Goal: Check status: Check status

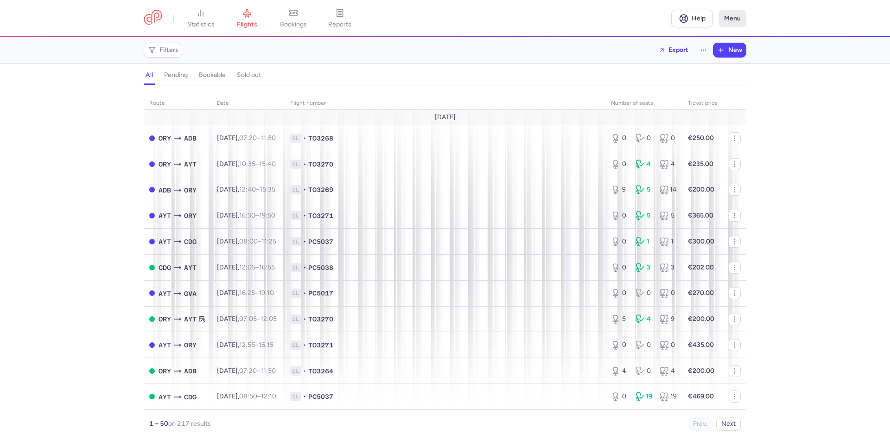
click at [732, 15] on button "Menu" at bounding box center [733, 19] width 28 height 18
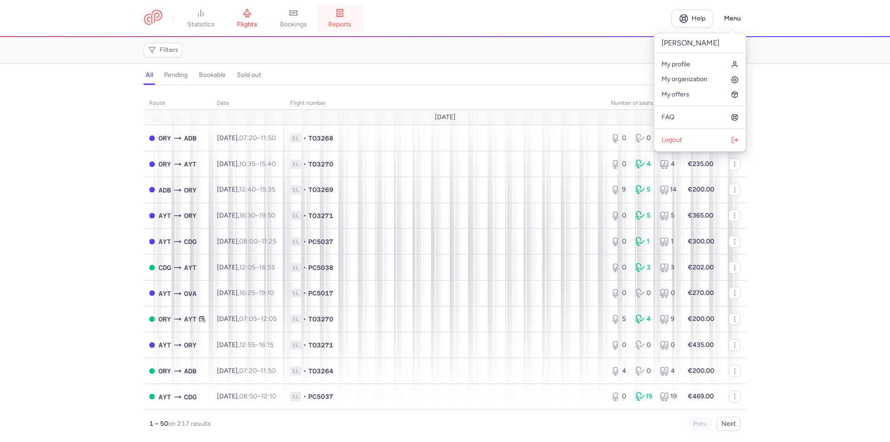
click at [346, 22] on span "reports" at bounding box center [339, 24] width 23 height 8
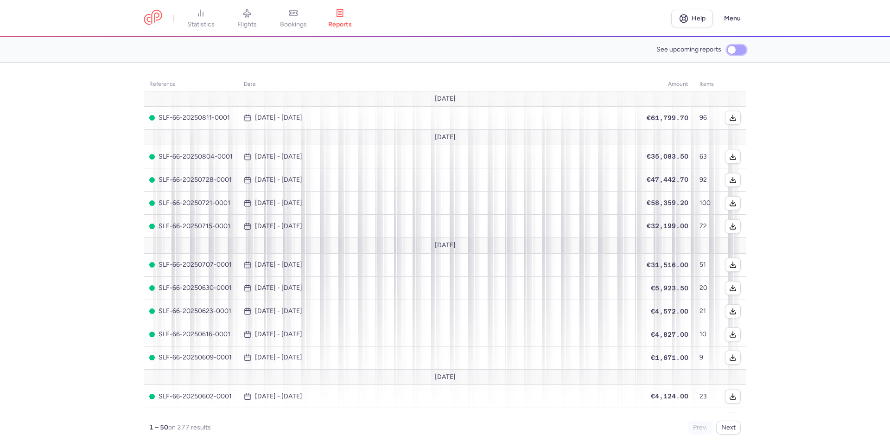
click at [731, 51] on input "See upcoming reports" at bounding box center [736, 50] width 19 height 10
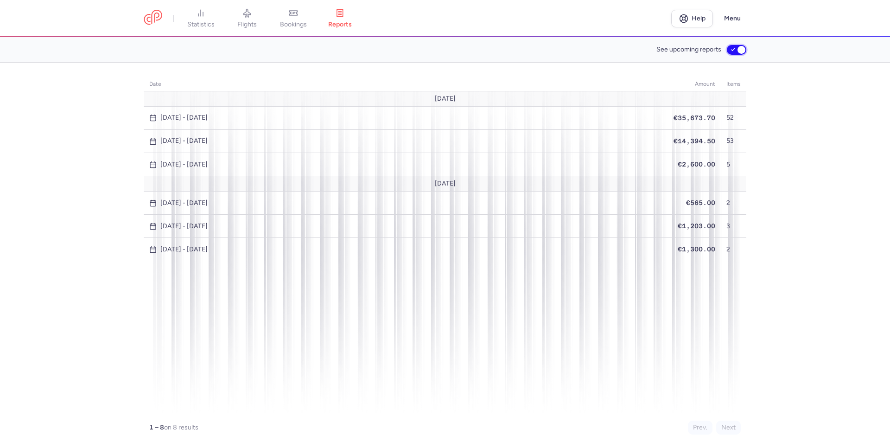
click at [739, 49] on input "See upcoming reports" at bounding box center [736, 50] width 19 height 10
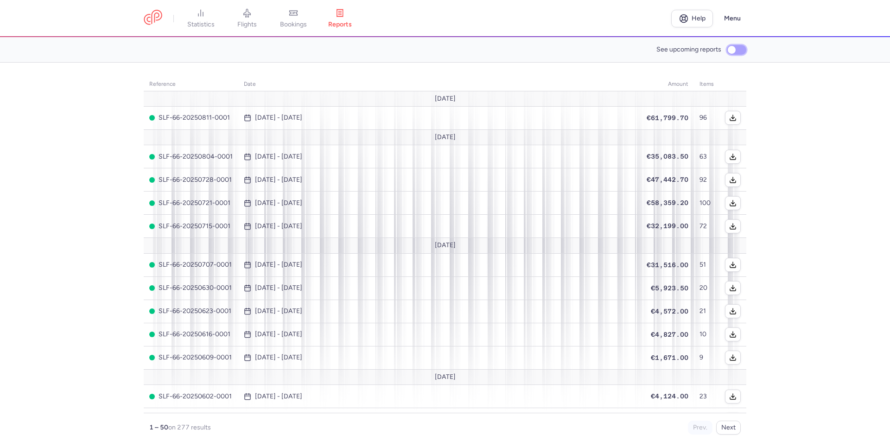
drag, startPoint x: 733, startPoint y: 51, endPoint x: 715, endPoint y: 60, distance: 20.3
click at [731, 52] on input "See upcoming reports" at bounding box center [736, 50] width 19 height 10
checkbox input "true"
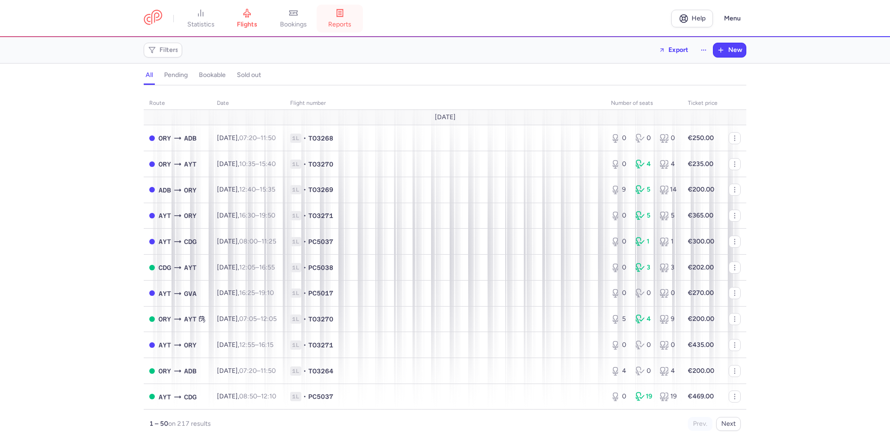
click at [344, 24] on span "reports" at bounding box center [339, 24] width 23 height 8
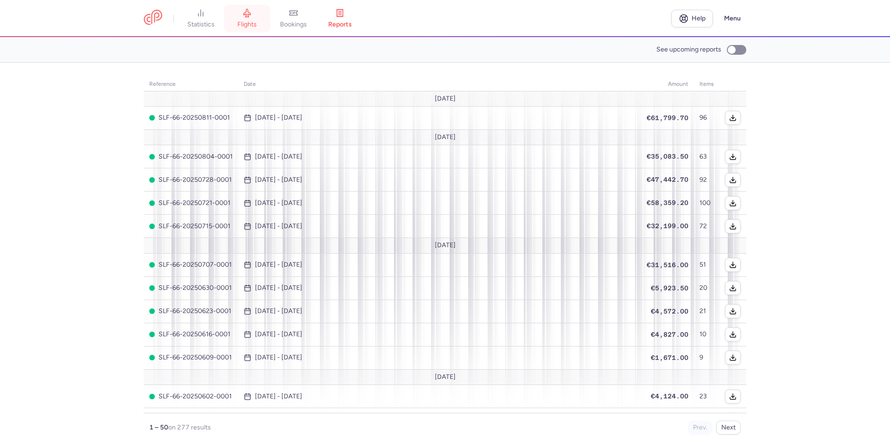
click at [252, 19] on link "flights" at bounding box center [247, 18] width 46 height 20
